Goal: Information Seeking & Learning: Compare options

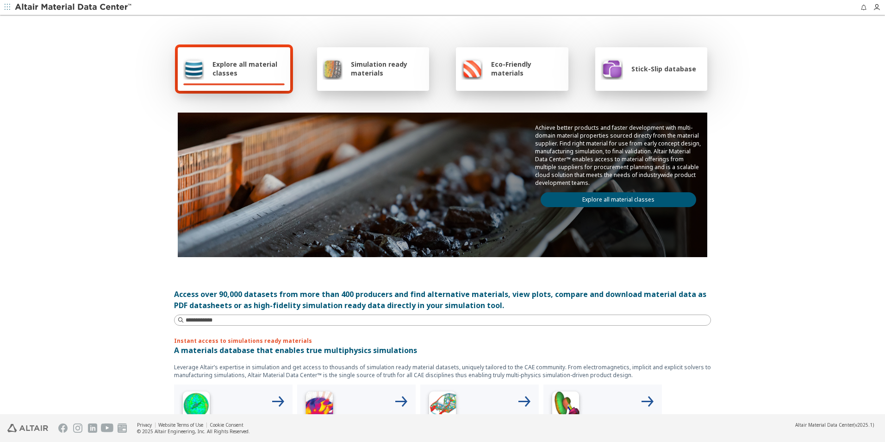
click at [629, 198] on link "Explore all material classes" at bounding box center [619, 199] width 156 height 15
click at [650, 202] on link "Explore all material classes" at bounding box center [619, 199] width 156 height 15
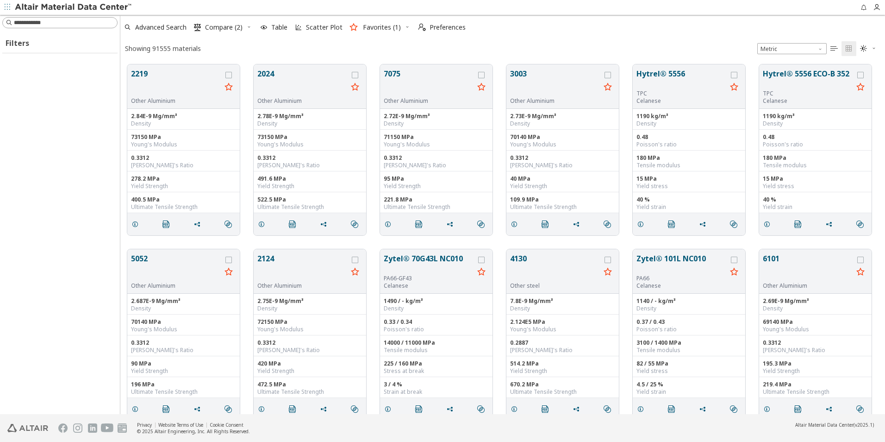
scroll to position [350, 758]
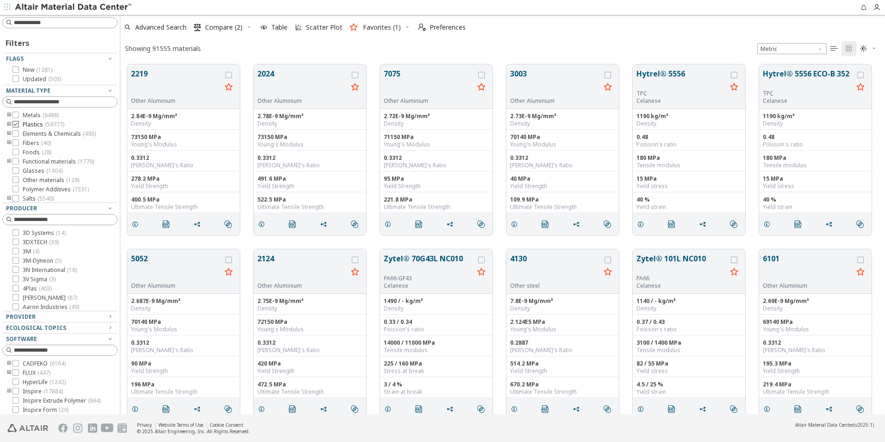
click at [45, 126] on span "( 59777 )" at bounding box center [54, 124] width 19 height 8
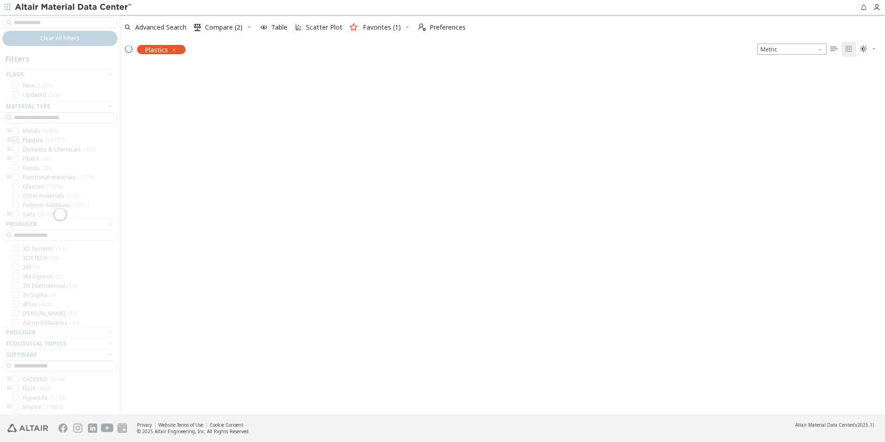
scroll to position [348, 758]
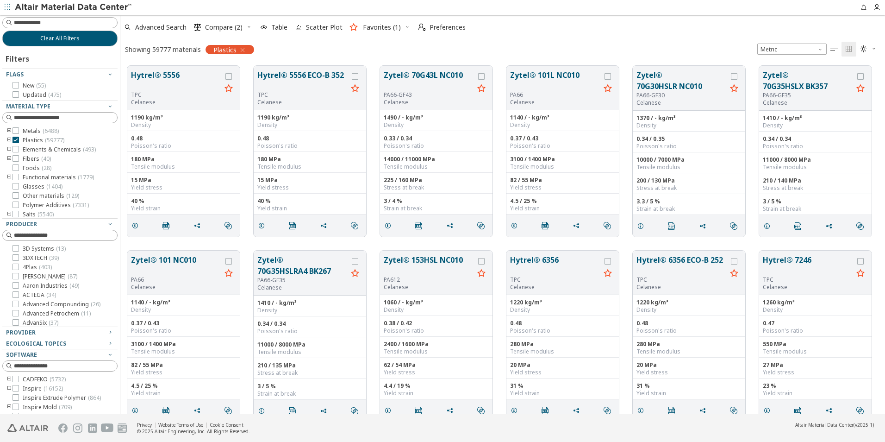
click at [9, 140] on icon "toogle group" at bounding box center [9, 140] width 6 height 7
click at [32, 152] on div at bounding box center [29, 149] width 6 height 6
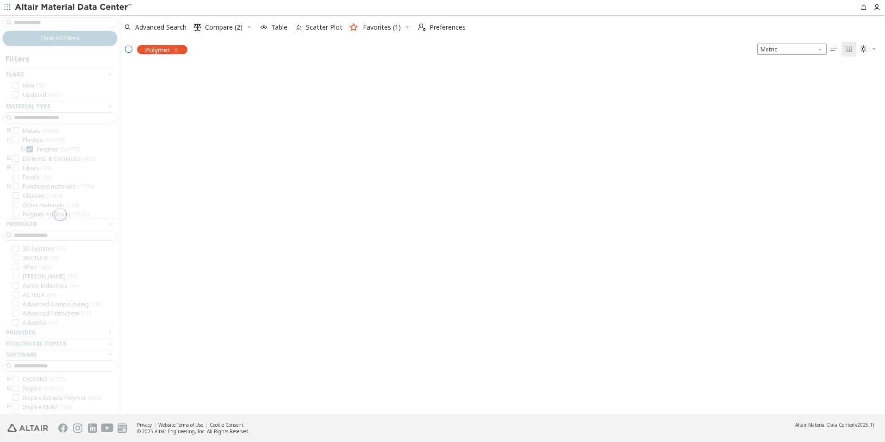
click at [21, 150] on div at bounding box center [60, 214] width 120 height 399
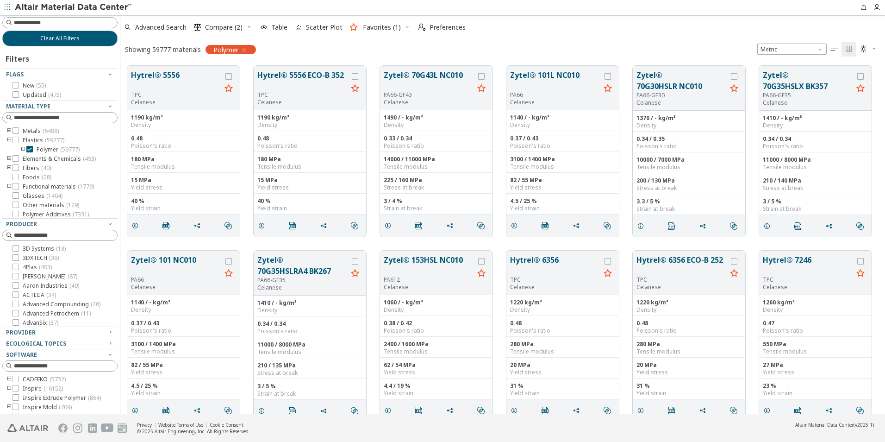
click at [24, 149] on icon "toogle group" at bounding box center [23, 149] width 6 height 7
click at [41, 26] on input at bounding box center [65, 22] width 103 height 9
type input "******"
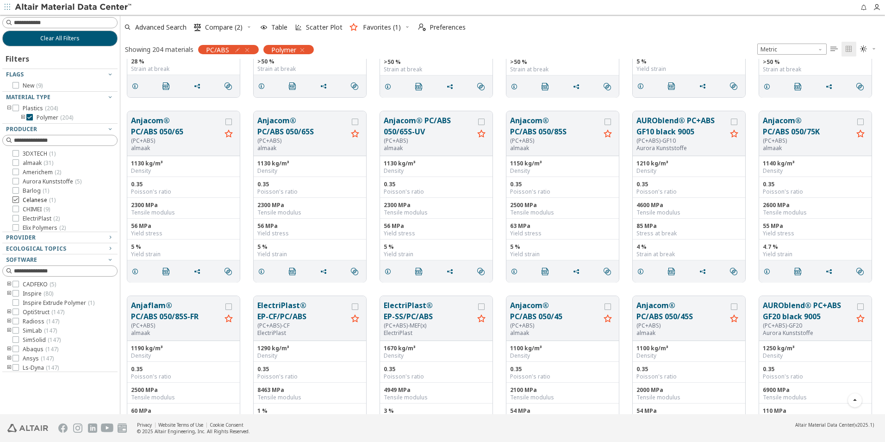
click at [17, 200] on icon at bounding box center [15, 199] width 6 height 6
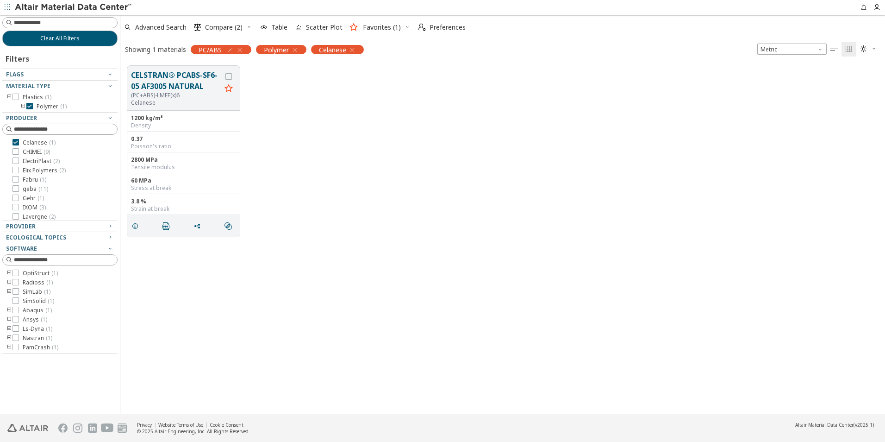
scroll to position [93, 0]
click at [16, 188] on icon at bounding box center [15, 188] width 6 height 6
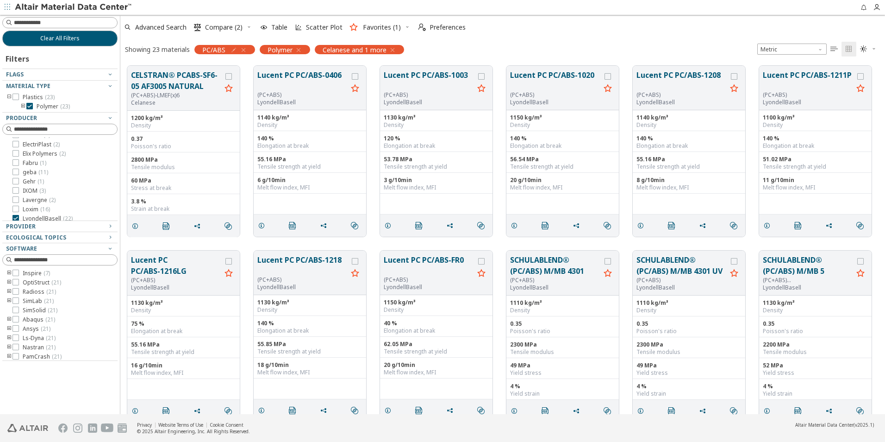
scroll to position [46, 0]
click at [14, 142] on icon at bounding box center [15, 142] width 6 height 6
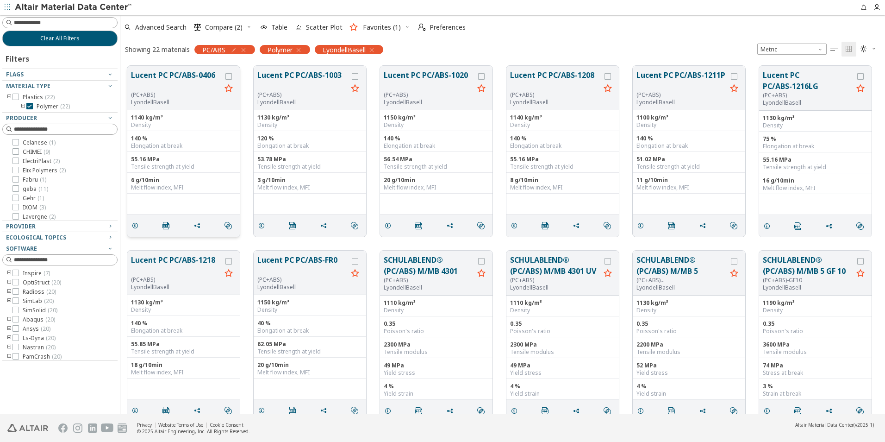
click at [192, 75] on button "Lucent PC PC/ABS-0406" at bounding box center [176, 80] width 90 height 22
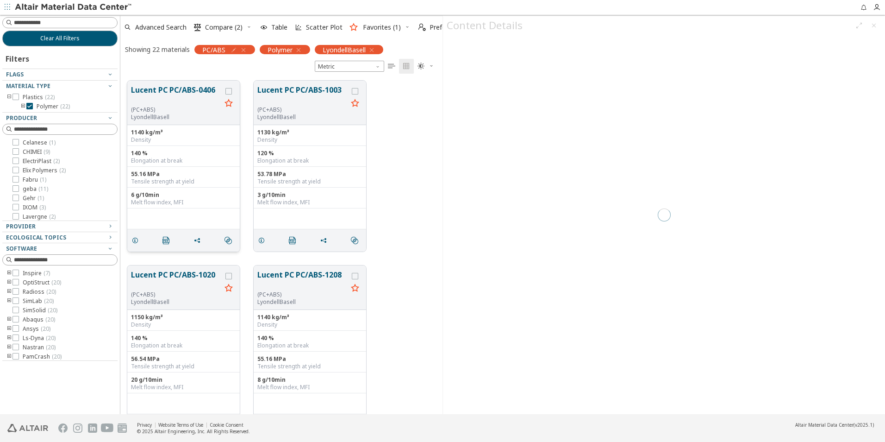
scroll to position [333, 315]
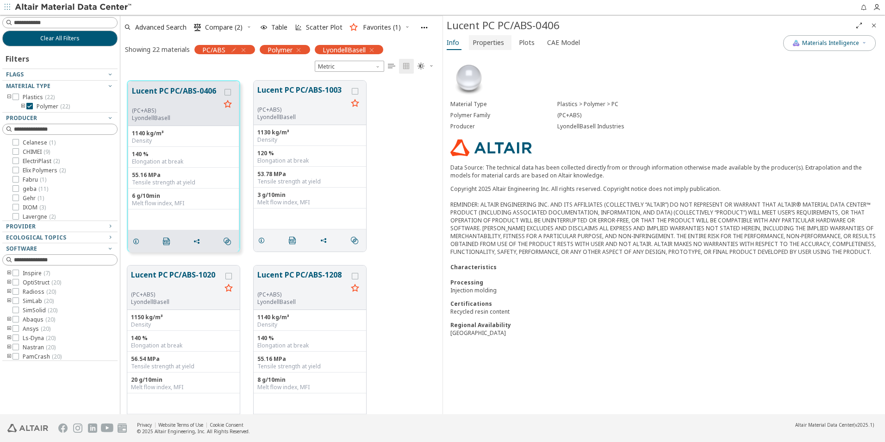
click at [496, 44] on span "Properties" at bounding box center [488, 42] width 31 height 15
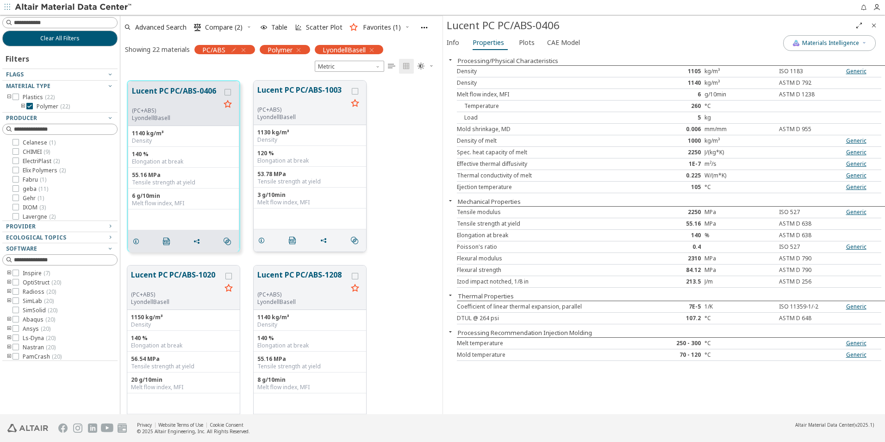
click at [329, 104] on button "Lucent PC PC/ABS-1003" at bounding box center [302, 95] width 90 height 22
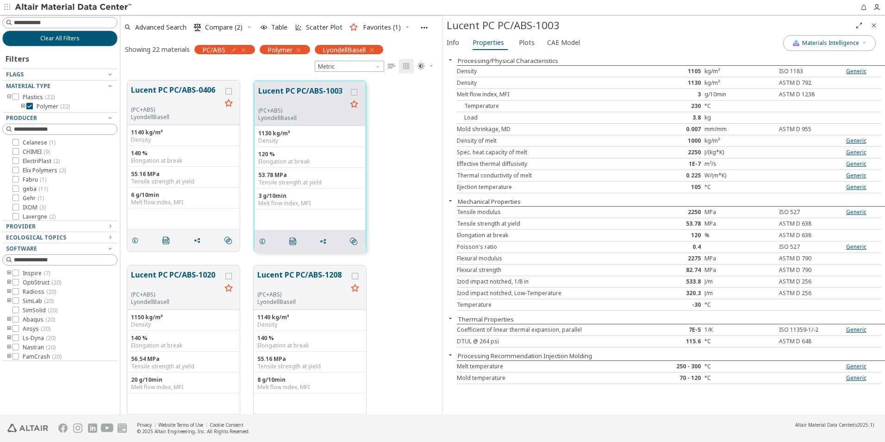
click at [449, 60] on icon "button" at bounding box center [450, 59] width 7 height 7
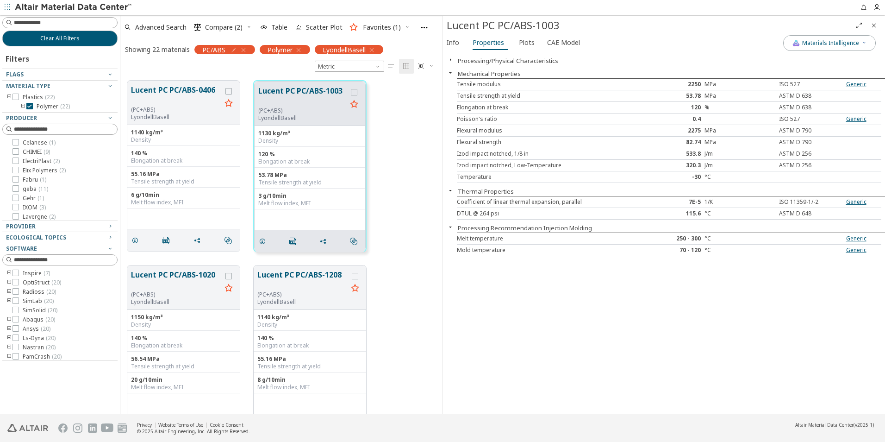
click at [449, 60] on icon "button" at bounding box center [450, 59] width 7 height 7
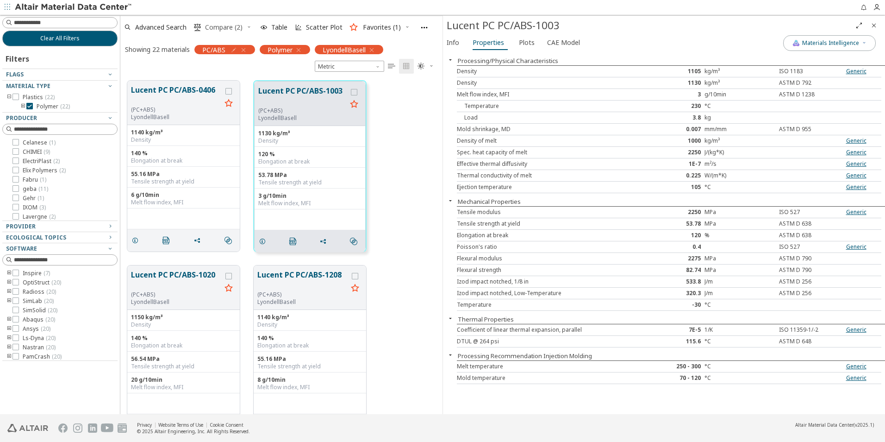
click at [245, 26] on button " Compare (2)" at bounding box center [218, 27] width 56 height 20
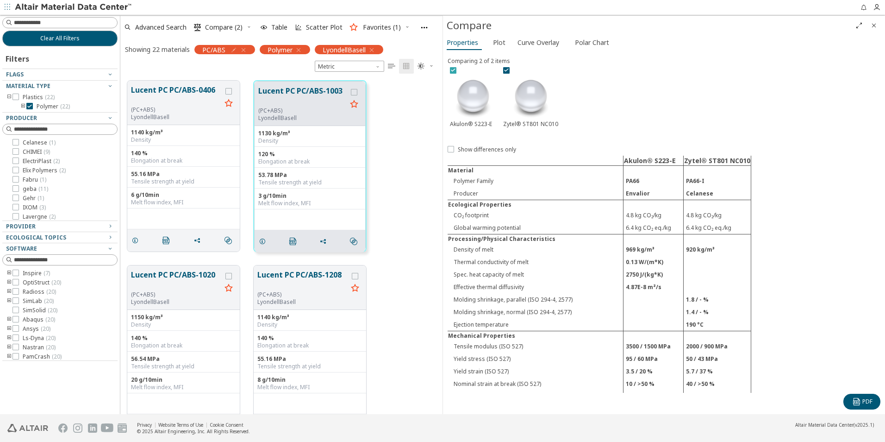
click at [454, 71] on icon at bounding box center [453, 70] width 6 height 6
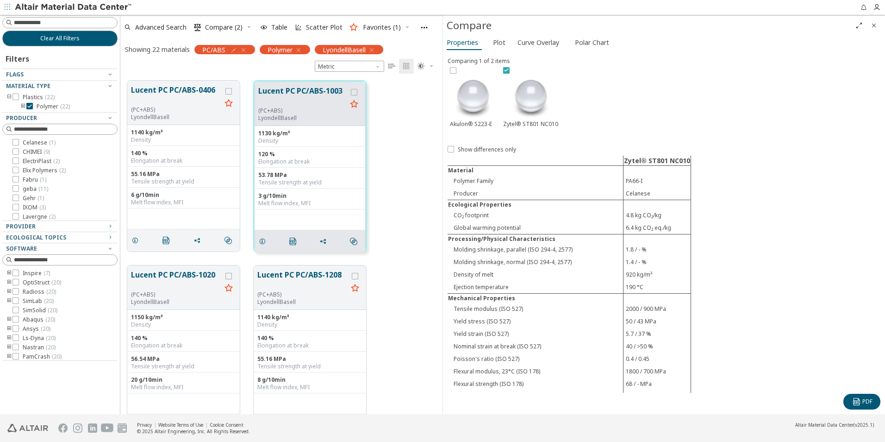
click at [504, 72] on icon at bounding box center [506, 70] width 6 height 6
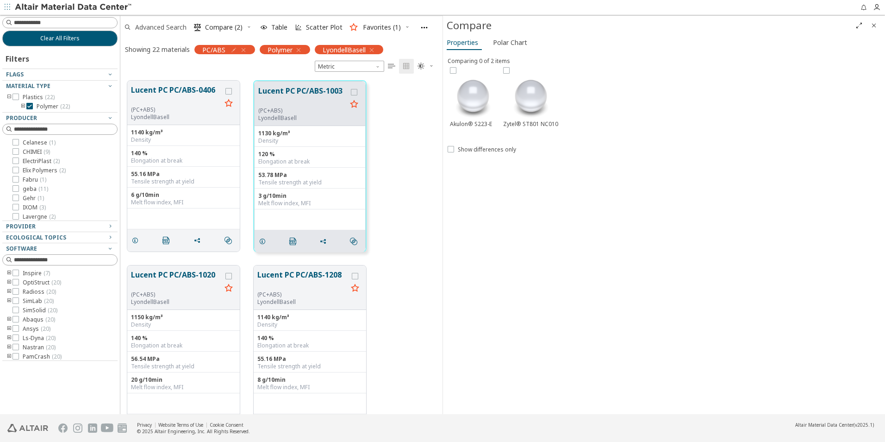
click at [166, 24] on span "Advanced Search" at bounding box center [160, 27] width 51 height 6
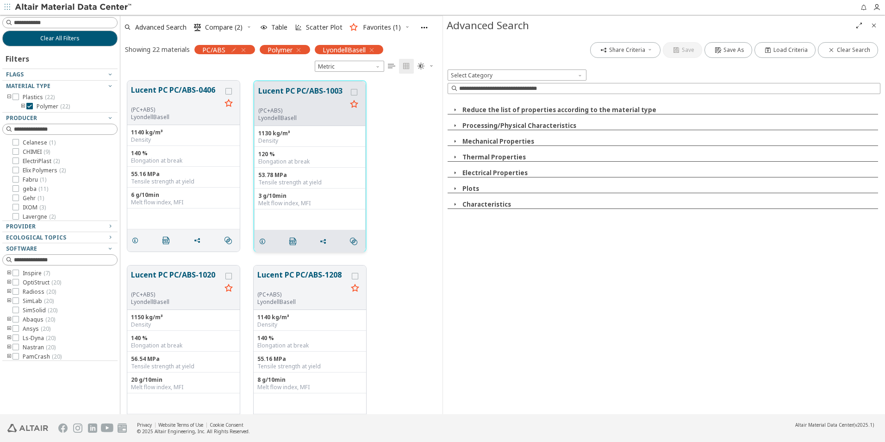
click at [305, 96] on button "Lucent PC PC/ABS-1003" at bounding box center [302, 96] width 88 height 22
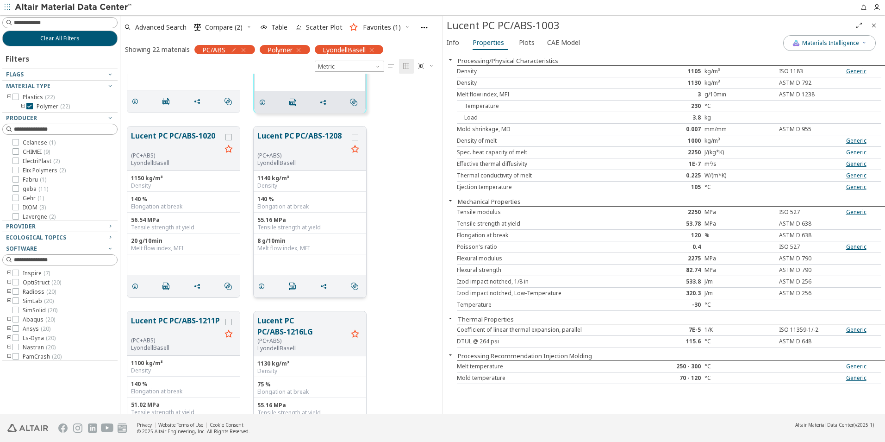
scroll to position [185, 0]
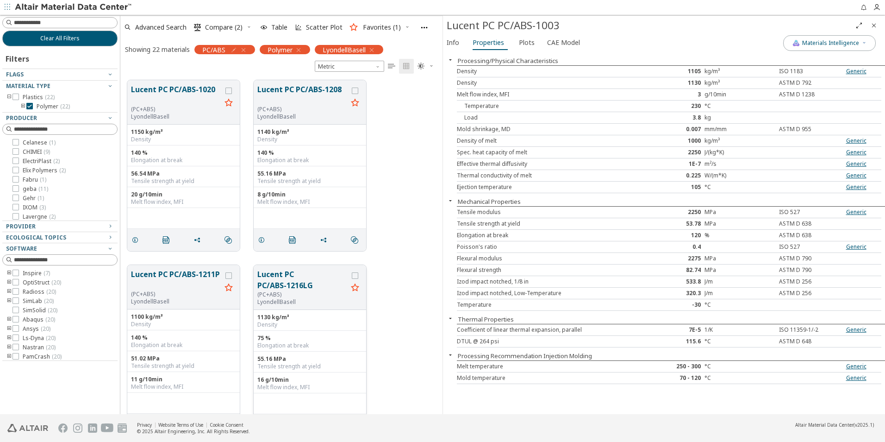
click at [323, 292] on div "(PC+ABS)" at bounding box center [302, 294] width 90 height 7
click at [291, 278] on button "Lucent PC PC/ABS-1216LG" at bounding box center [302, 280] width 90 height 22
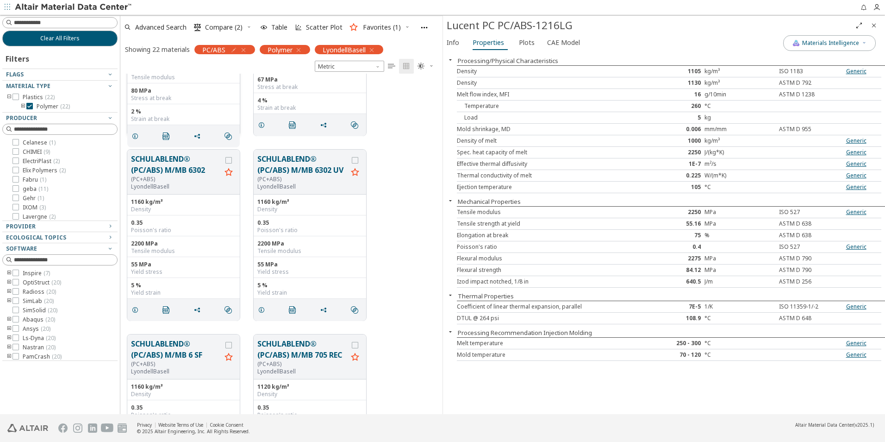
scroll to position [1620, 0]
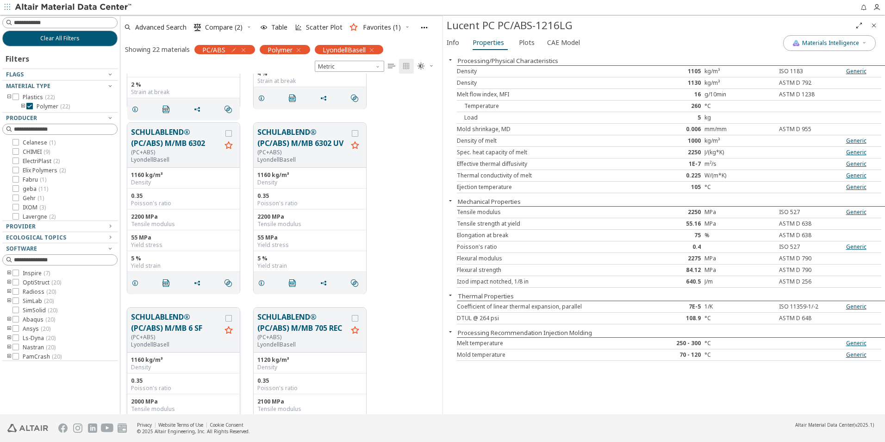
click at [168, 328] on button "SCHULABLEND® (PC/ABS) M/MB 6 SF" at bounding box center [176, 322] width 90 height 22
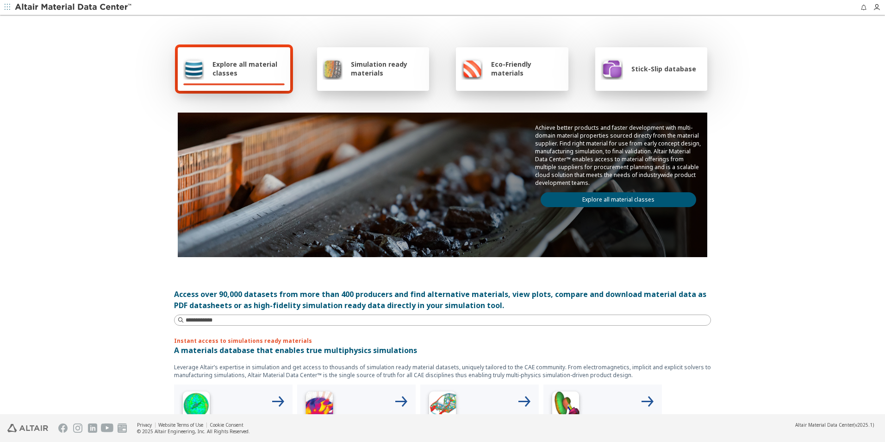
click at [654, 196] on link "Explore all material classes" at bounding box center [619, 199] width 156 height 15
click at [649, 205] on link "Explore all material classes" at bounding box center [619, 199] width 156 height 15
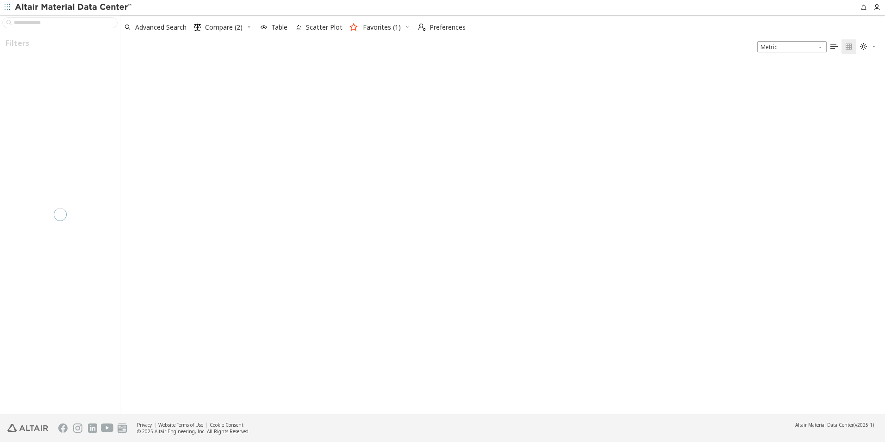
click at [62, 23] on div at bounding box center [60, 214] width 120 height 399
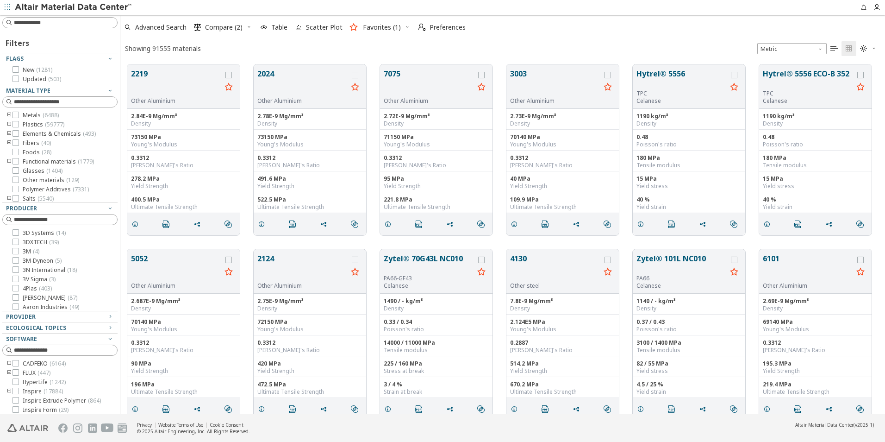
scroll to position [7, 7]
click at [62, 23] on input at bounding box center [65, 22] width 103 height 9
paste input "*******"
type input "*******"
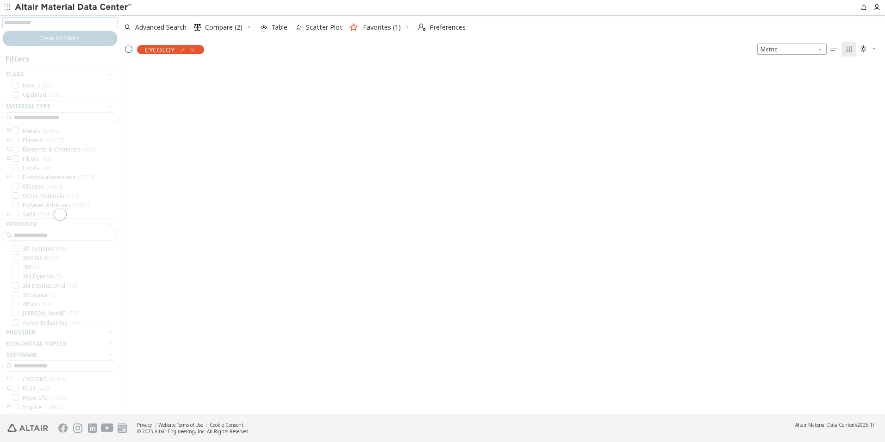
scroll to position [348, 758]
click at [250, 27] on icon "button" at bounding box center [249, 27] width 6 height 6
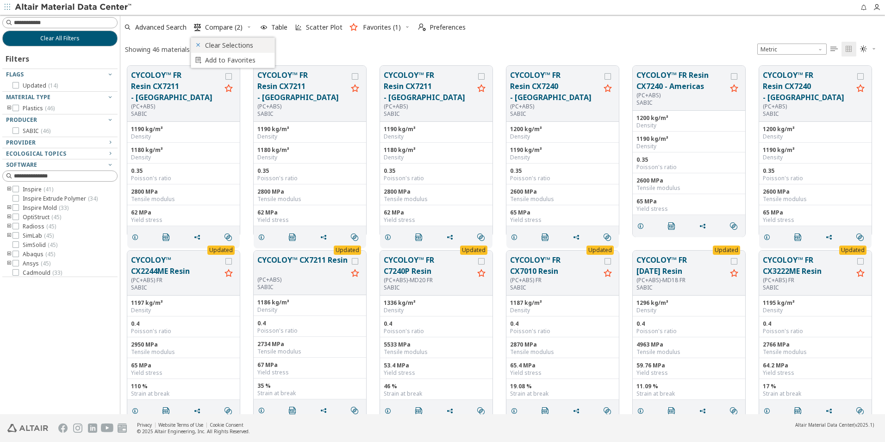
click at [223, 43] on span "Clear Selections" at bounding box center [237, 45] width 64 height 15
click at [94, 23] on input at bounding box center [60, 23] width 113 height 10
click at [182, 103] on div "(PC+ABS)" at bounding box center [176, 106] width 90 height 7
click at [174, 71] on button "CYCOLOY™ FR Resin CX7211 - [GEOGRAPHIC_DATA]" at bounding box center [176, 85] width 90 height 33
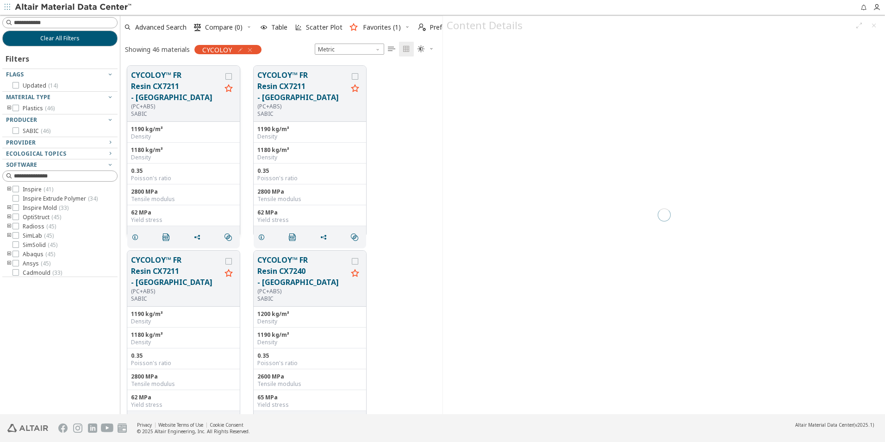
scroll to position [348, 315]
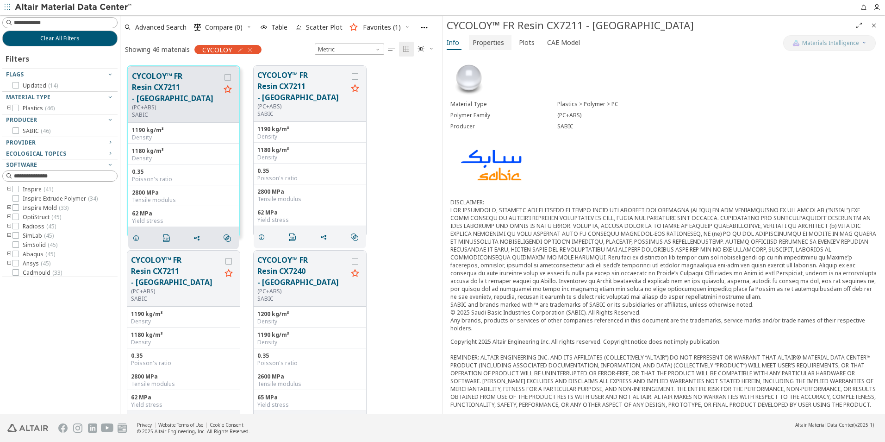
click at [494, 41] on span "Properties" at bounding box center [488, 42] width 31 height 15
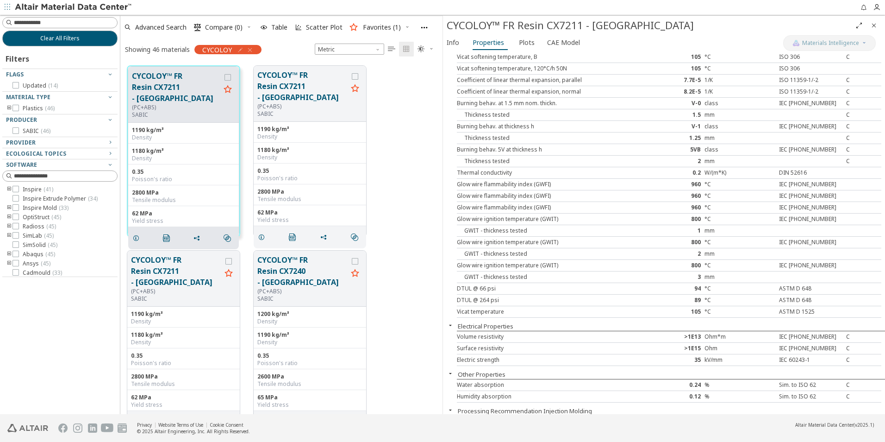
scroll to position [625, 0]
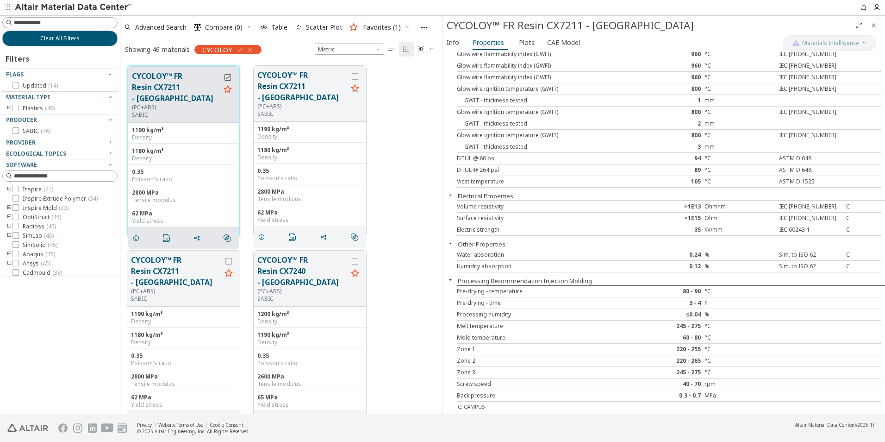
click at [229, 77] on icon "grid" at bounding box center [228, 77] width 6 height 6
click at [253, 50] on div "CYCOLOY" at bounding box center [227, 49] width 67 height 9
click at [251, 49] on icon "button" at bounding box center [249, 49] width 7 height 7
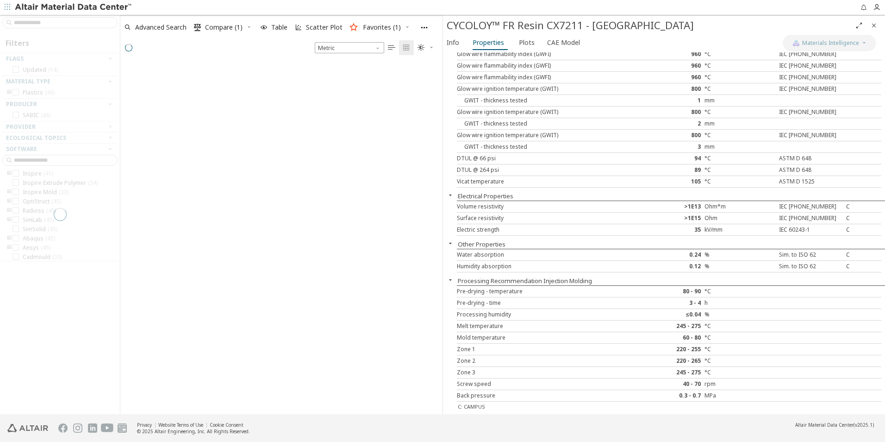
click at [43, 23] on div at bounding box center [60, 214] width 120 height 399
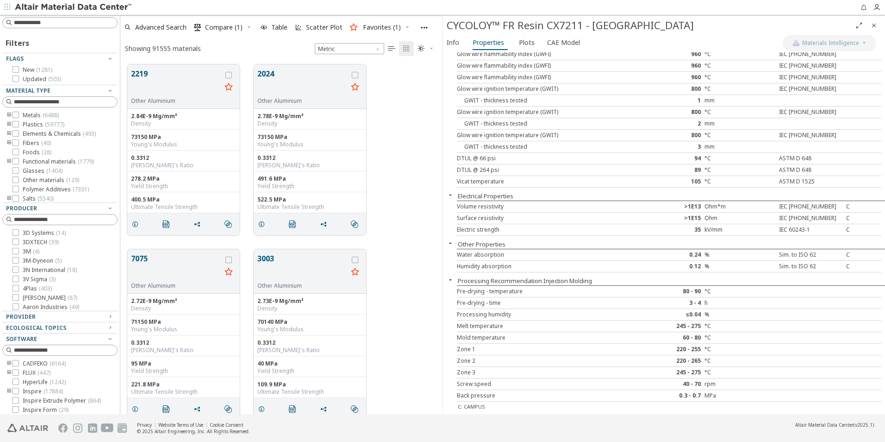
scroll to position [350, 315]
click at [43, 23] on input at bounding box center [65, 22] width 103 height 9
type input "**********"
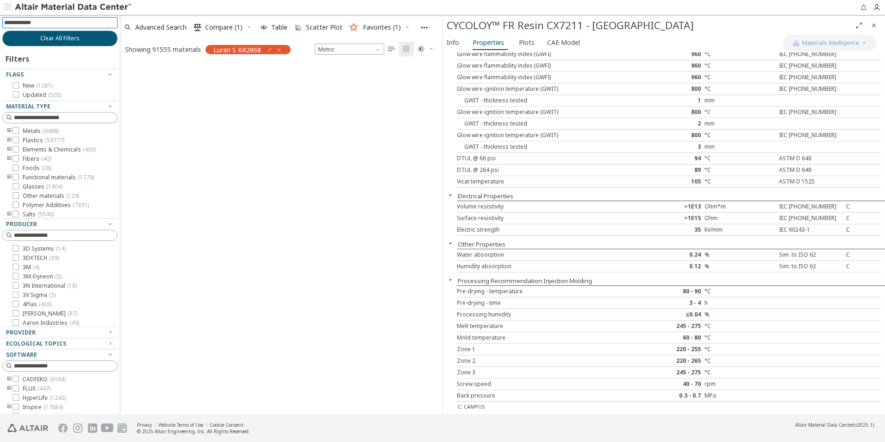
scroll to position [348, 315]
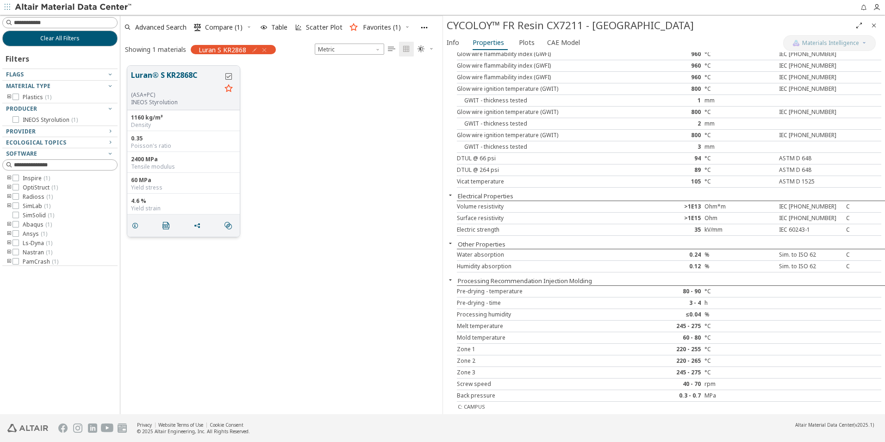
click at [229, 77] on icon "grid" at bounding box center [228, 76] width 6 height 6
click at [224, 26] on span "Compare (2)" at bounding box center [223, 27] width 37 height 6
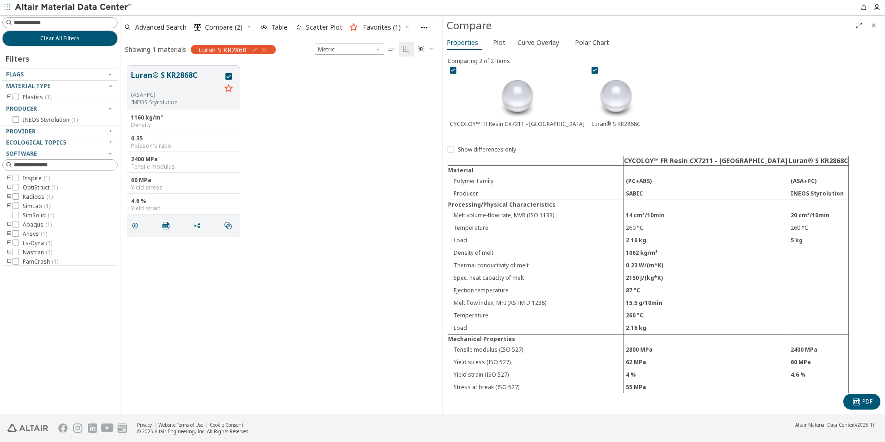
scroll to position [46, 0]
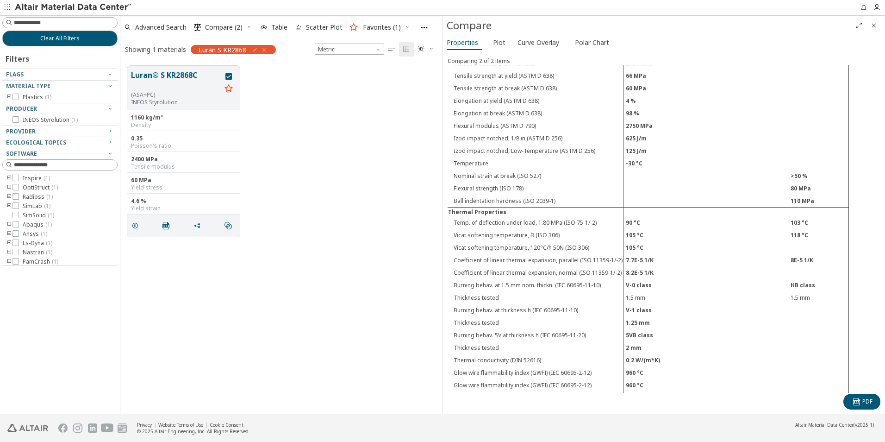
scroll to position [471, 0]
click at [862, 400] on span "PDF" at bounding box center [867, 401] width 10 height 7
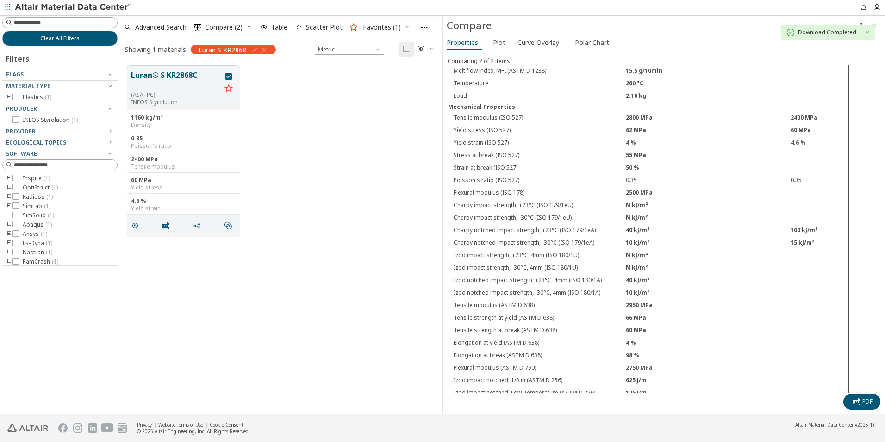
scroll to position [193, 0]
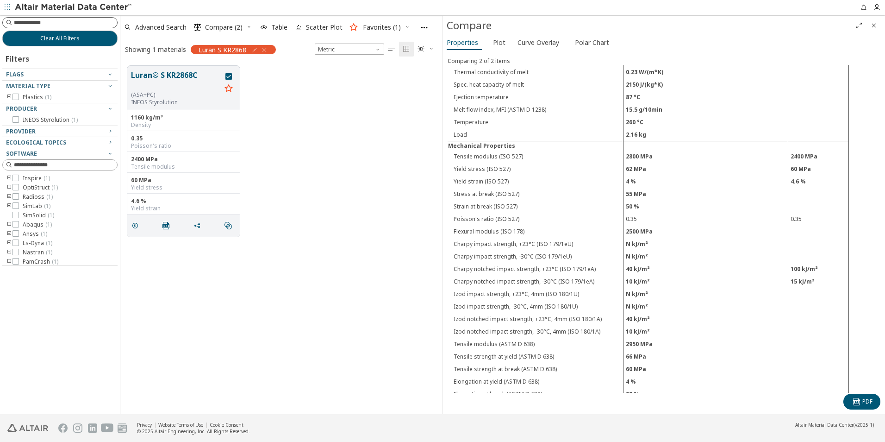
click at [70, 22] on input at bounding box center [65, 22] width 103 height 9
click at [268, 50] on icon "button" at bounding box center [264, 49] width 7 height 7
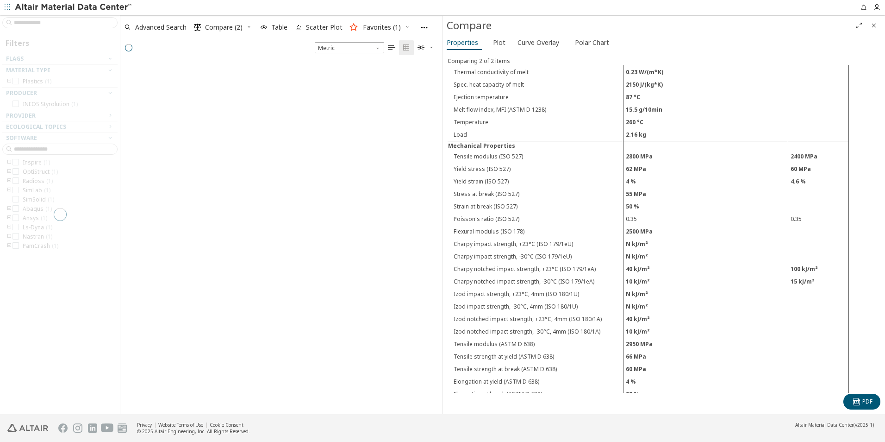
scroll to position [351, 315]
click at [60, 23] on div at bounding box center [60, 214] width 120 height 399
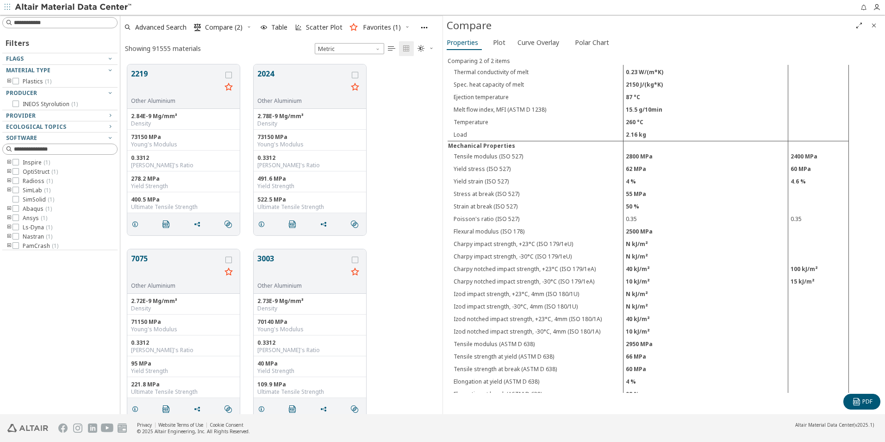
click at [68, 21] on input at bounding box center [65, 22] width 103 height 9
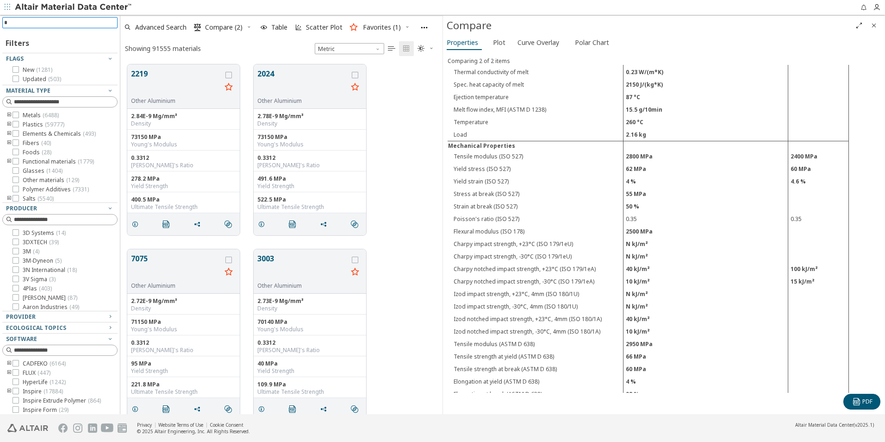
type input "**"
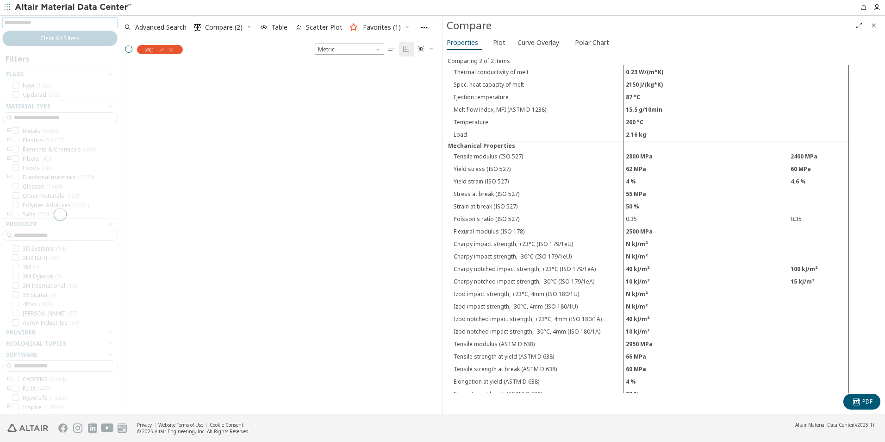
scroll to position [348, 315]
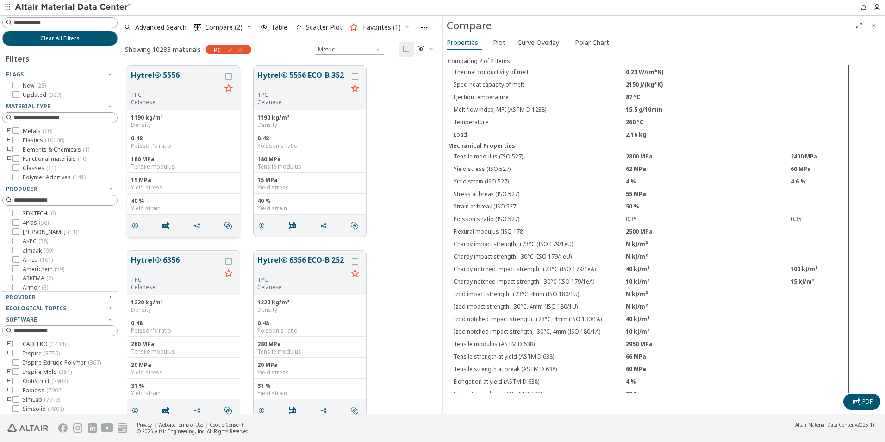
click at [188, 97] on div "TPC" at bounding box center [176, 94] width 90 height 7
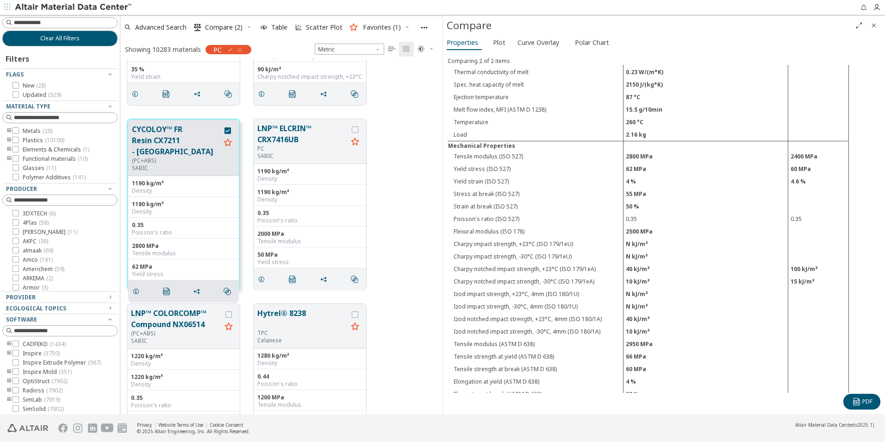
scroll to position [880, 0]
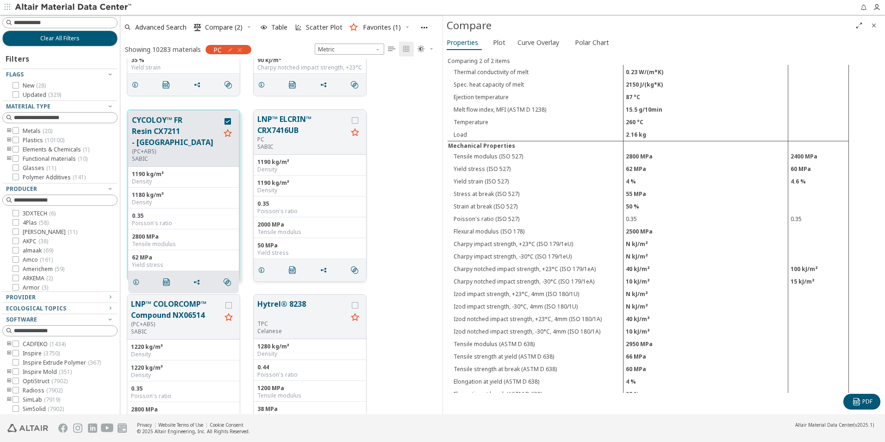
click at [311, 137] on div "PC" at bounding box center [302, 139] width 90 height 7
click at [304, 117] on button "LNP™ ELCRIN™ CRX7416UB" at bounding box center [302, 124] width 90 height 22
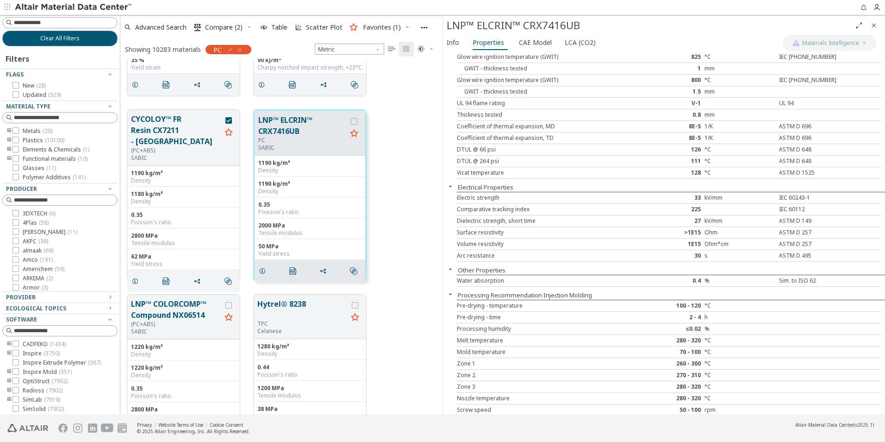
scroll to position [694, 0]
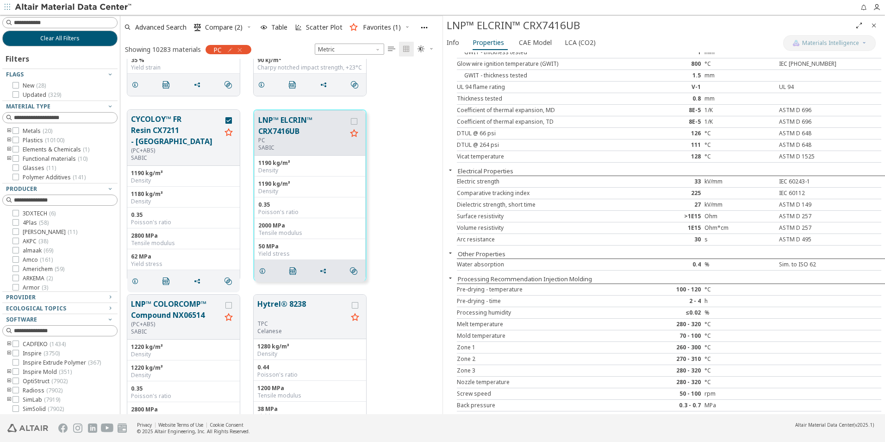
click at [451, 252] on icon "button" at bounding box center [450, 252] width 7 height 7
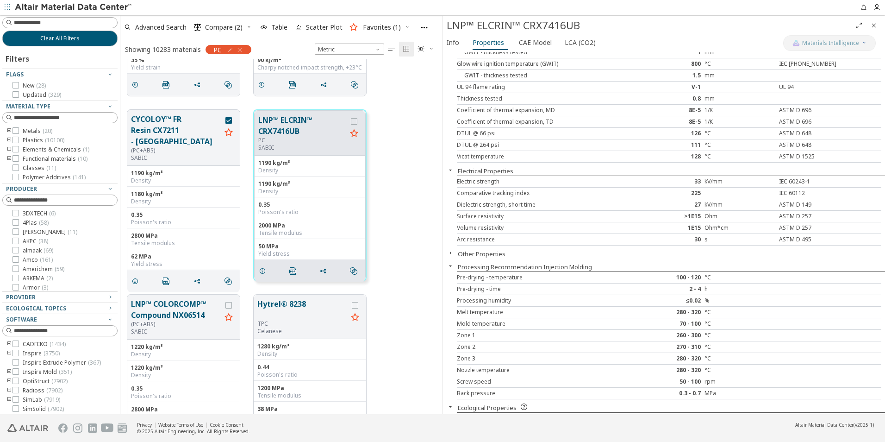
click at [451, 252] on icon "button" at bounding box center [450, 252] width 7 height 7
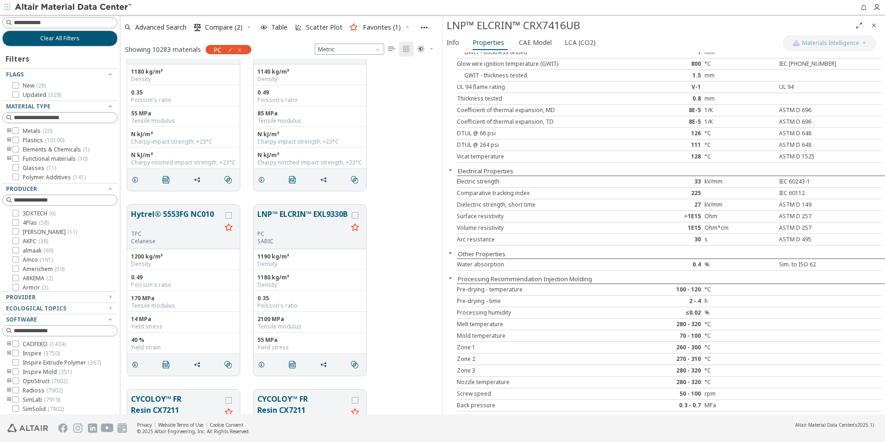
scroll to position [1343, 0]
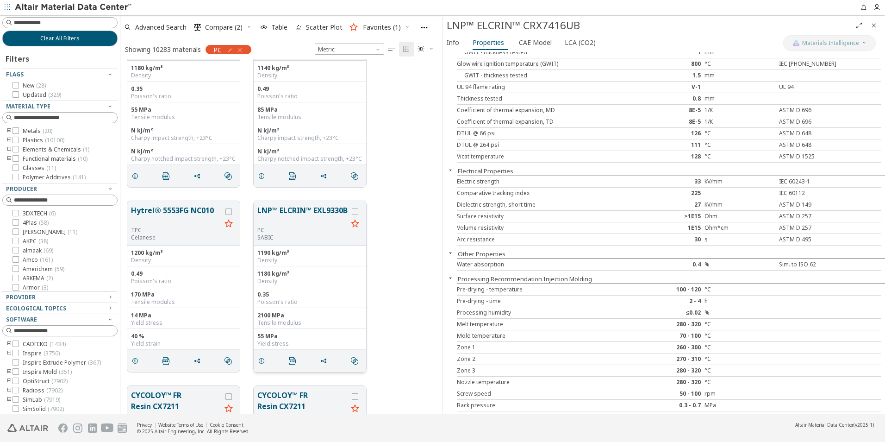
click at [301, 210] on button "LNP™ ELCRIN™ EXL9330B" at bounding box center [302, 216] width 90 height 22
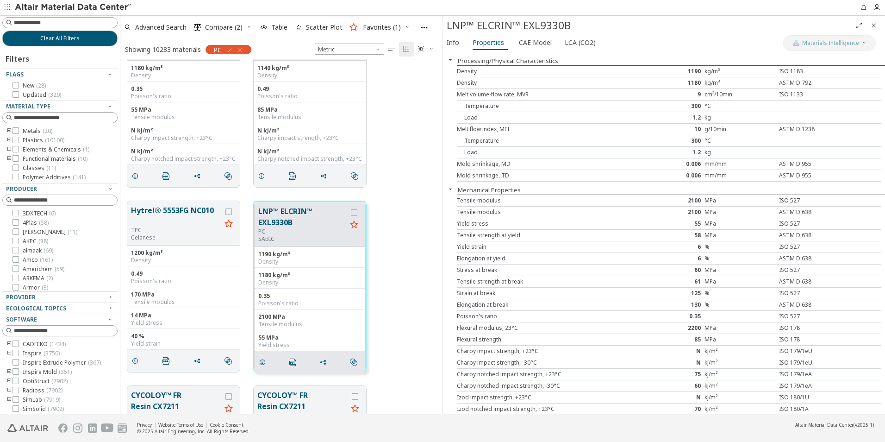
click at [247, 26] on icon "button" at bounding box center [249, 27] width 6 height 6
click at [213, 46] on span "Clear Selections" at bounding box center [237, 45] width 64 height 15
click at [240, 50] on icon "button" at bounding box center [239, 49] width 7 height 7
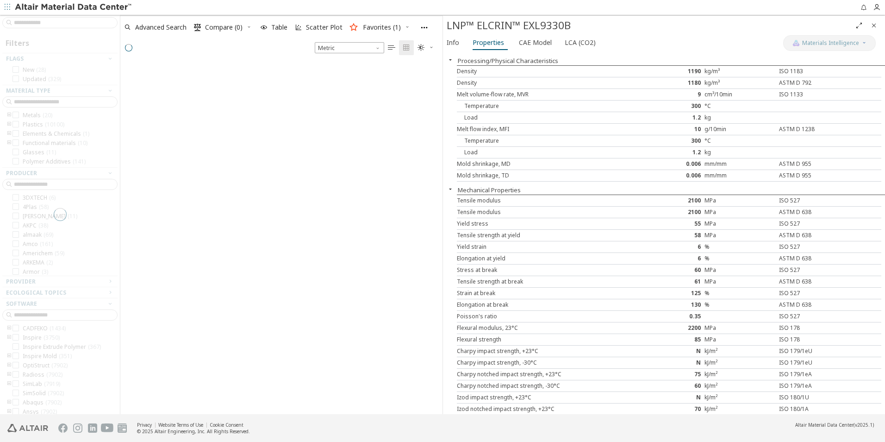
click at [68, 20] on div at bounding box center [60, 214] width 120 height 399
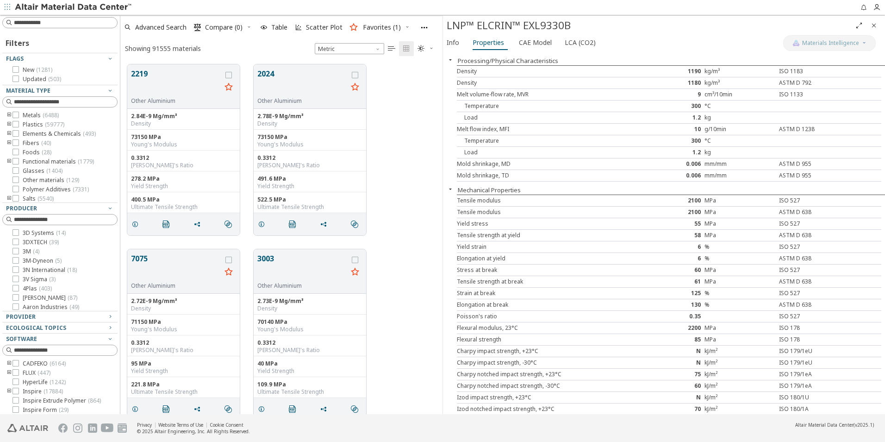
click at [63, 23] on input at bounding box center [65, 22] width 103 height 9
type input "**********"
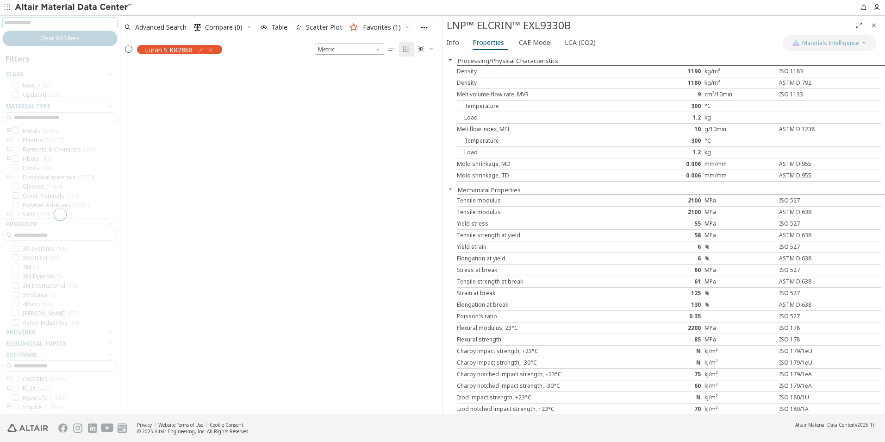
scroll to position [348, 315]
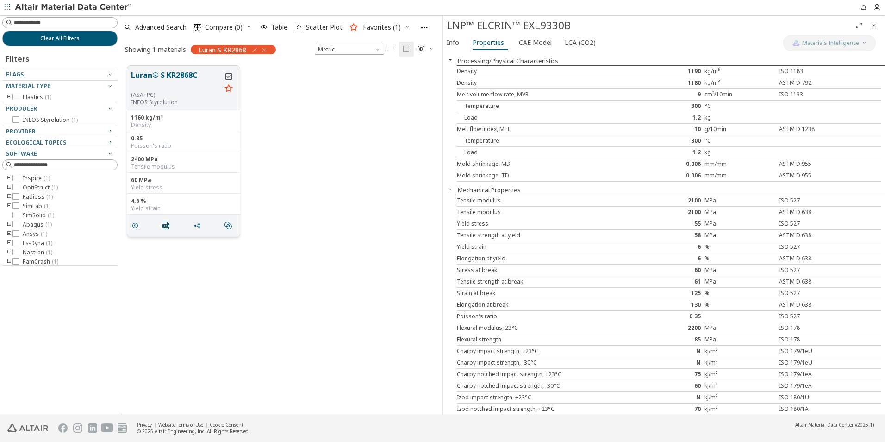
click at [226, 75] on icon "grid" at bounding box center [228, 76] width 6 height 6
click at [269, 51] on div "Luran S KR2868" at bounding box center [233, 49] width 85 height 9
click at [266, 50] on icon "button" at bounding box center [264, 49] width 7 height 7
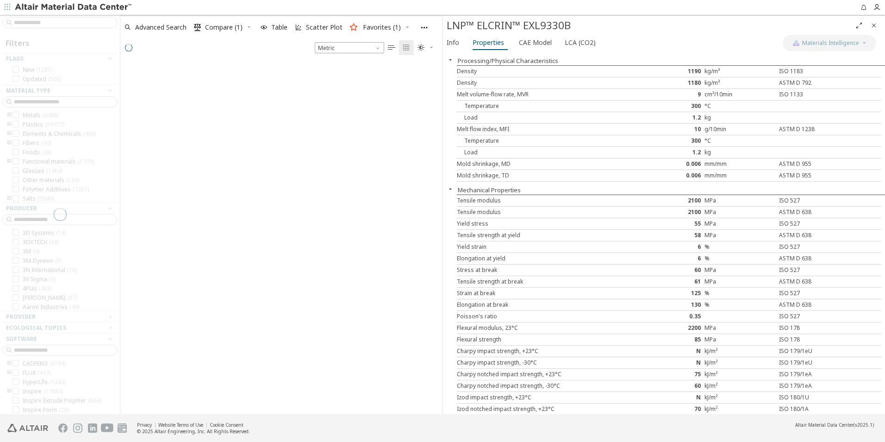
scroll to position [350, 315]
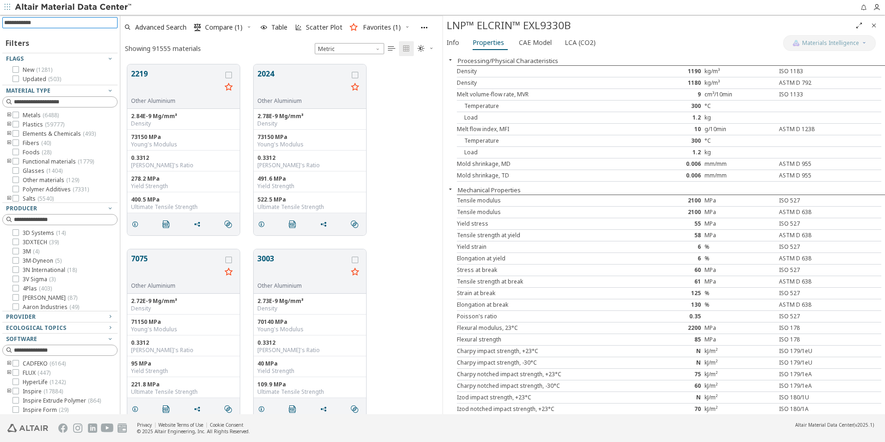
click at [40, 23] on input at bounding box center [60, 23] width 113 height 10
type input "**********"
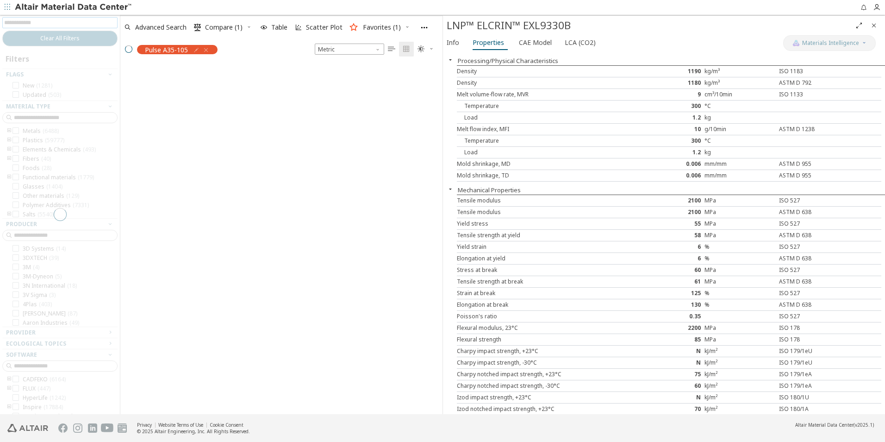
scroll to position [348, 315]
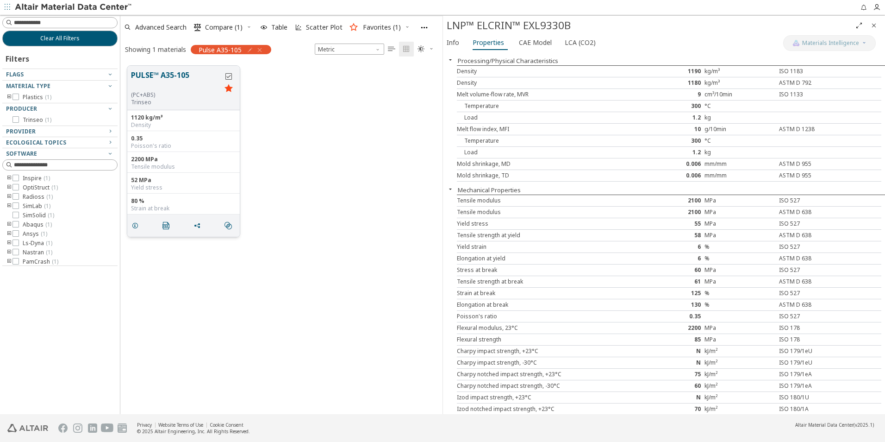
click at [230, 78] on icon "grid" at bounding box center [228, 76] width 6 height 6
click at [232, 24] on span "Compare (2)" at bounding box center [223, 27] width 37 height 6
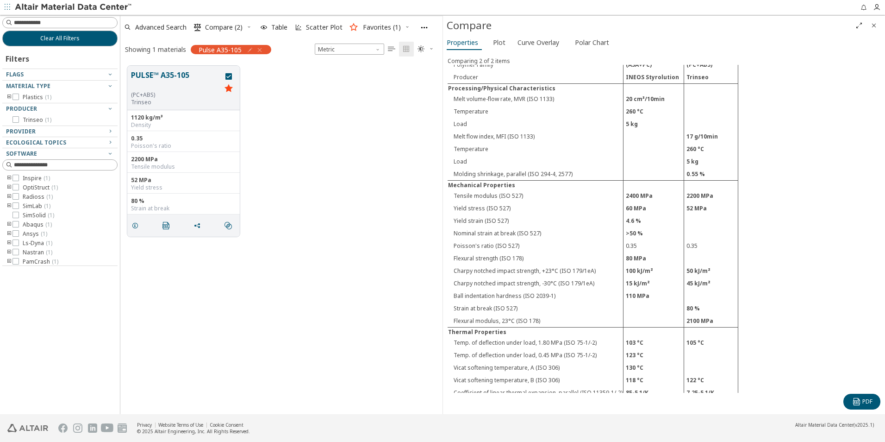
scroll to position [312, 0]
